Goal: Information Seeking & Learning: Learn about a topic

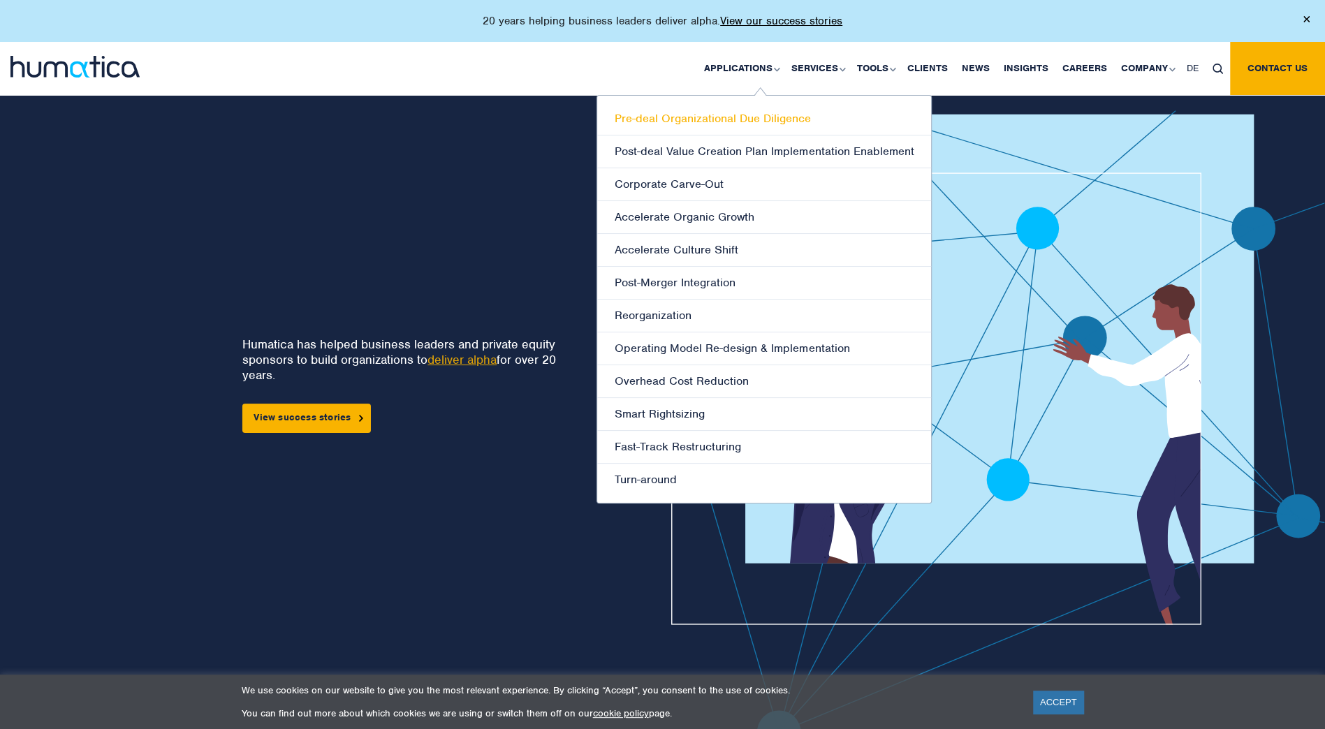
click at [801, 126] on link "Pre-deal Organizational Due Diligence" at bounding box center [764, 119] width 334 height 33
click at [833, 152] on link "Post-deal Value Creation Plan Implementation Enablement" at bounding box center [764, 152] width 334 height 33
click at [783, 345] on link "Operating Model Re-design & Implementation" at bounding box center [764, 349] width 334 height 33
click at [748, 373] on link "Overhead Cost Reduction" at bounding box center [764, 381] width 334 height 33
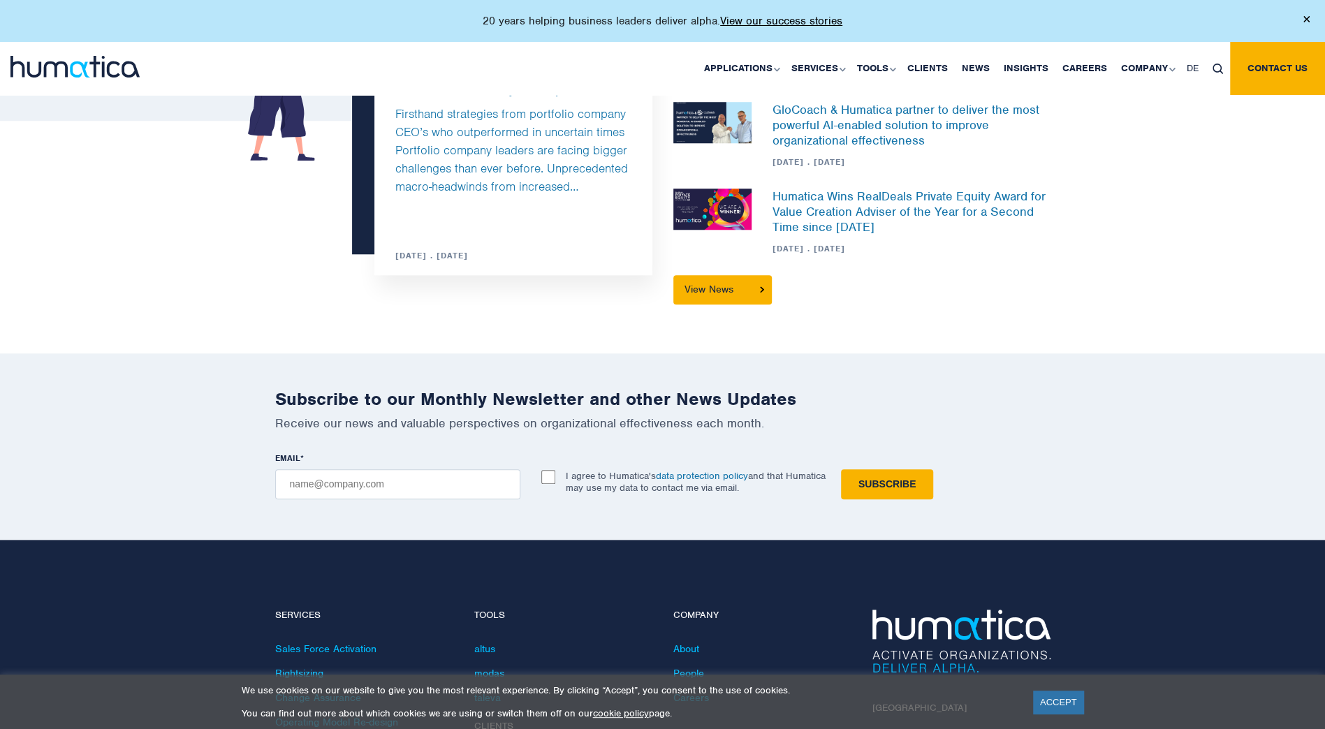
scroll to position [925, 0]
